Goal: Task Accomplishment & Management: Manage account settings

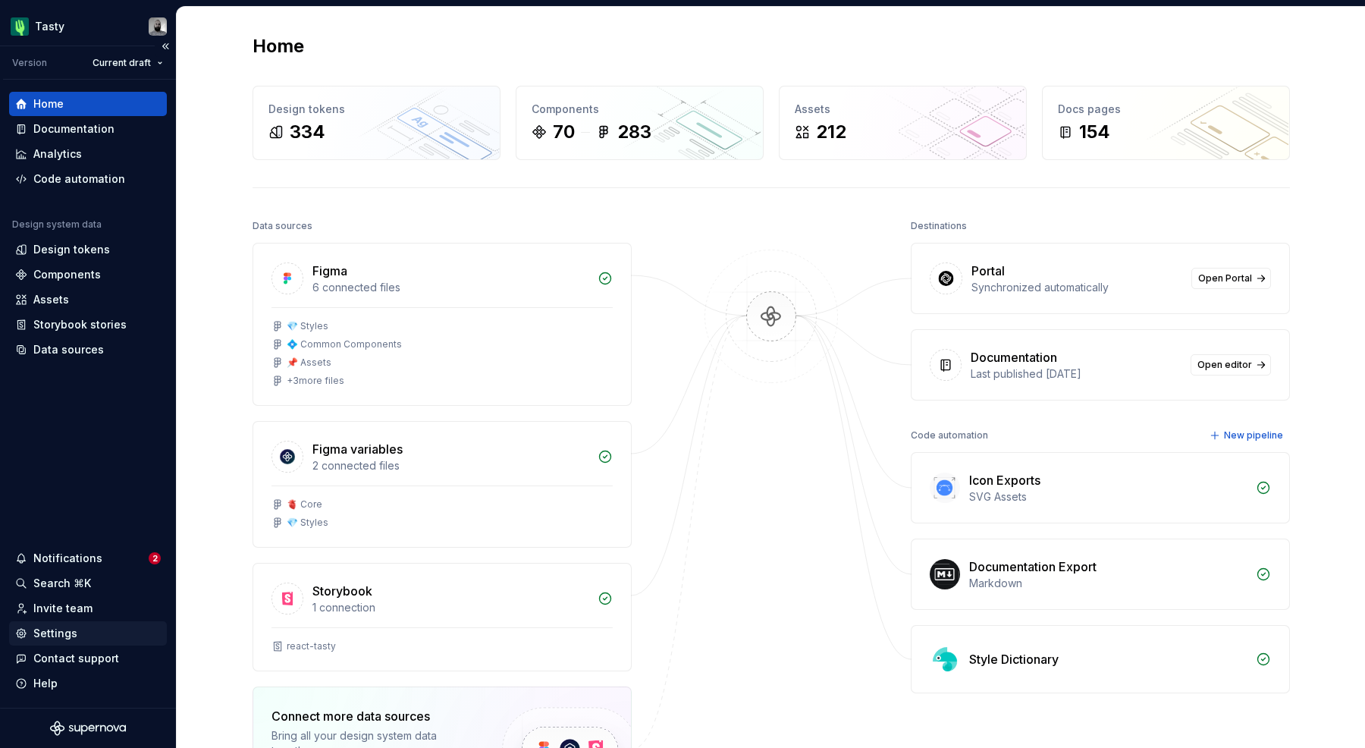
click at [68, 626] on div "Settings" at bounding box center [55, 633] width 44 height 15
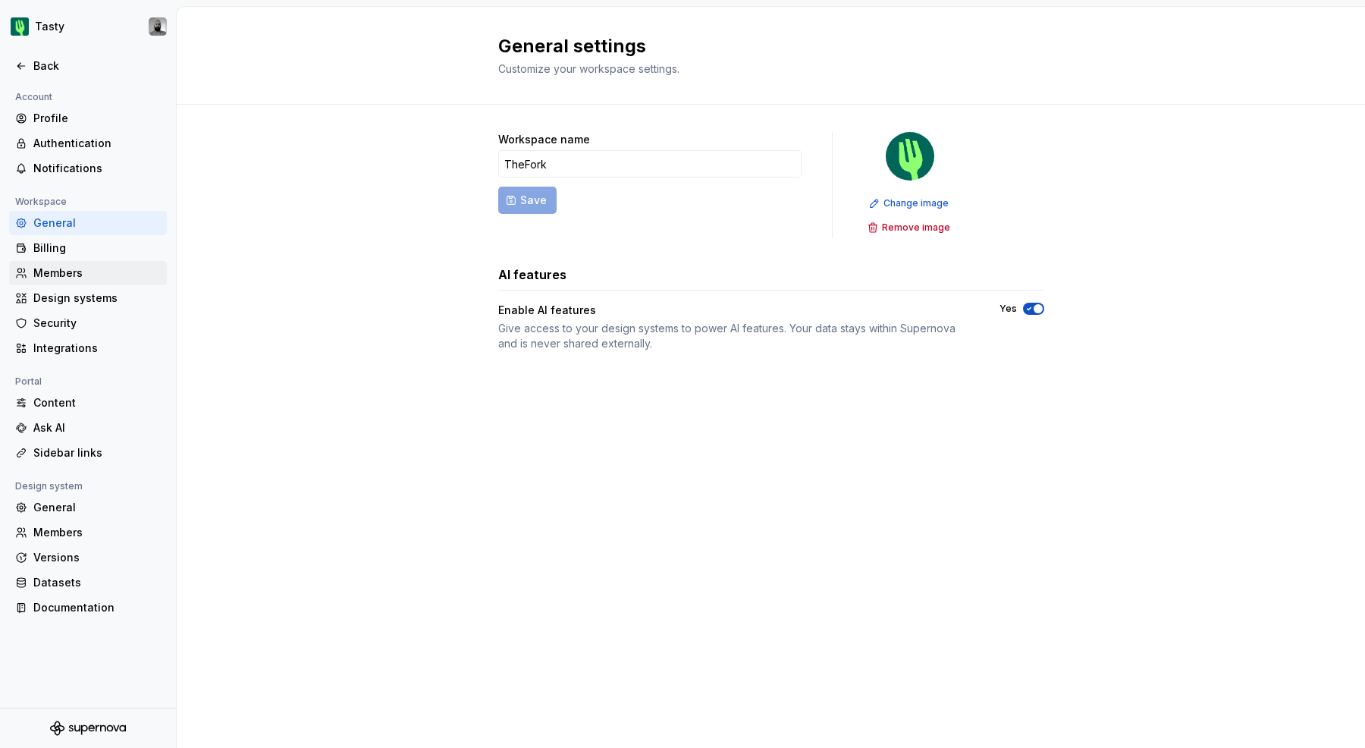
click at [80, 279] on div "Members" at bounding box center [96, 272] width 127 height 15
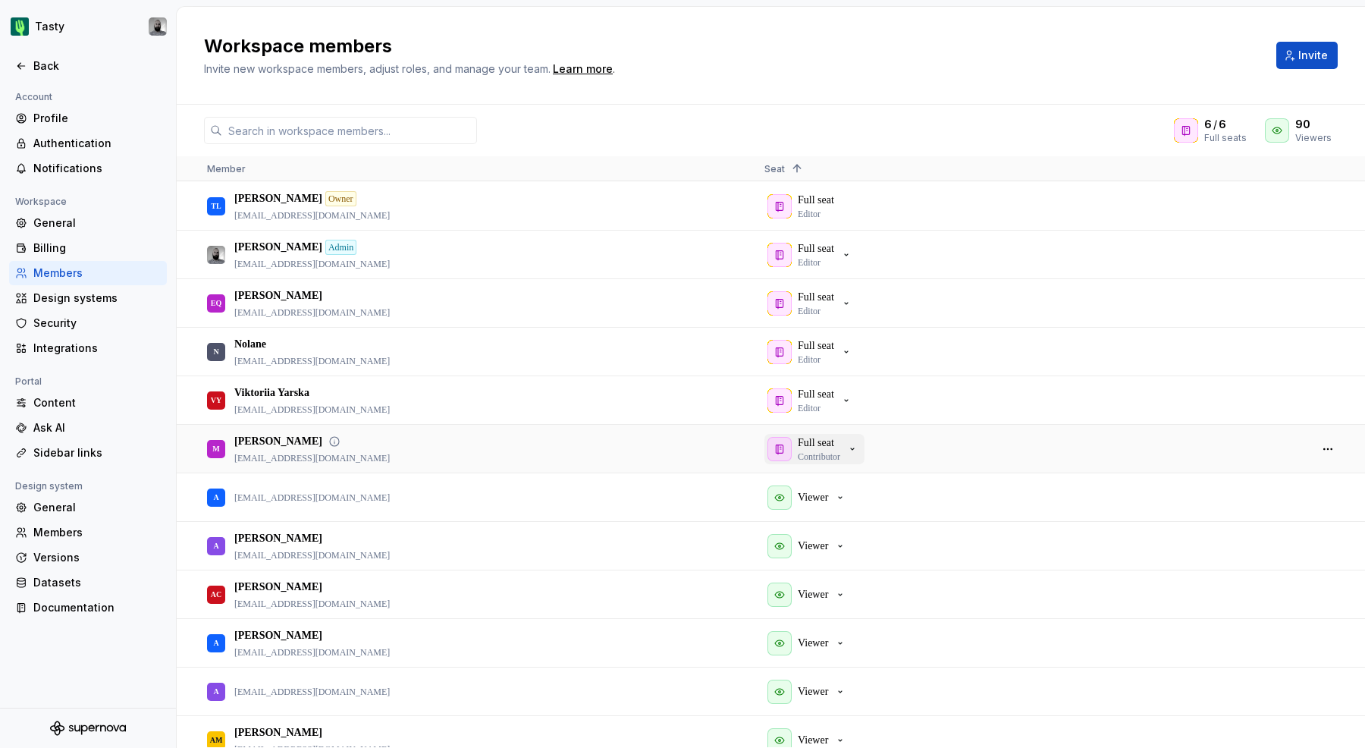
click at [818, 436] on p "Full seat" at bounding box center [816, 442] width 36 height 15
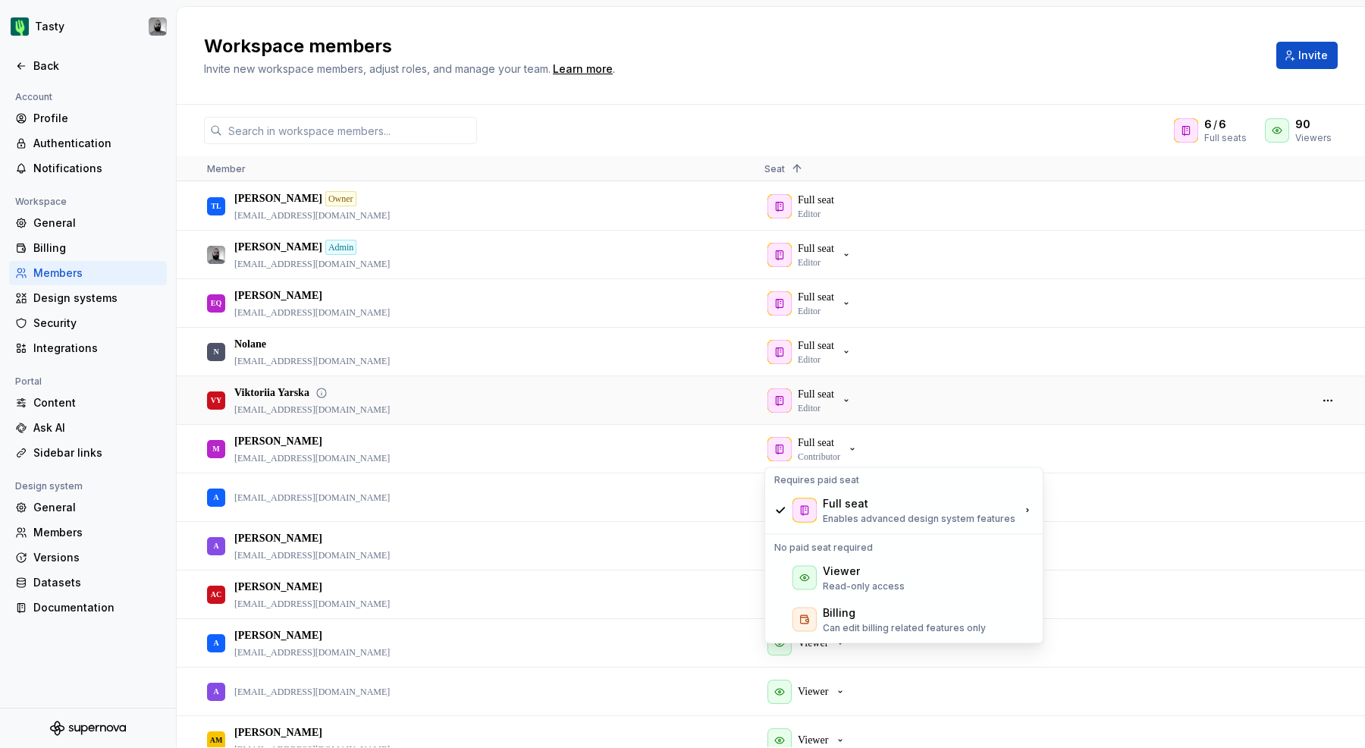
click at [893, 411] on div "Full seat Editor" at bounding box center [1030, 400] width 532 height 46
